Goal: Task Accomplishment & Management: Manage account settings

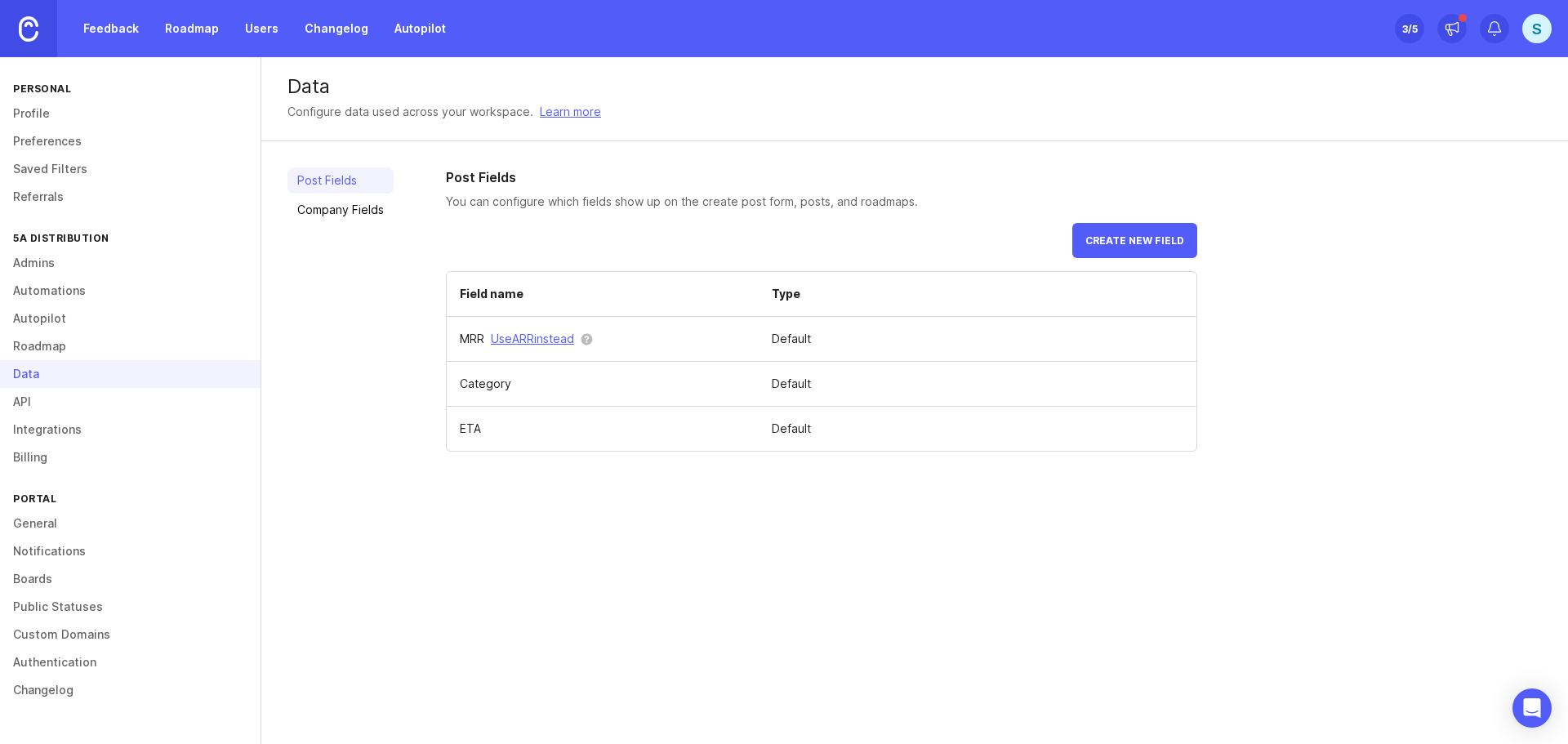
click at [60, 265] on link "Admins" at bounding box center [130, 263] width 261 height 28
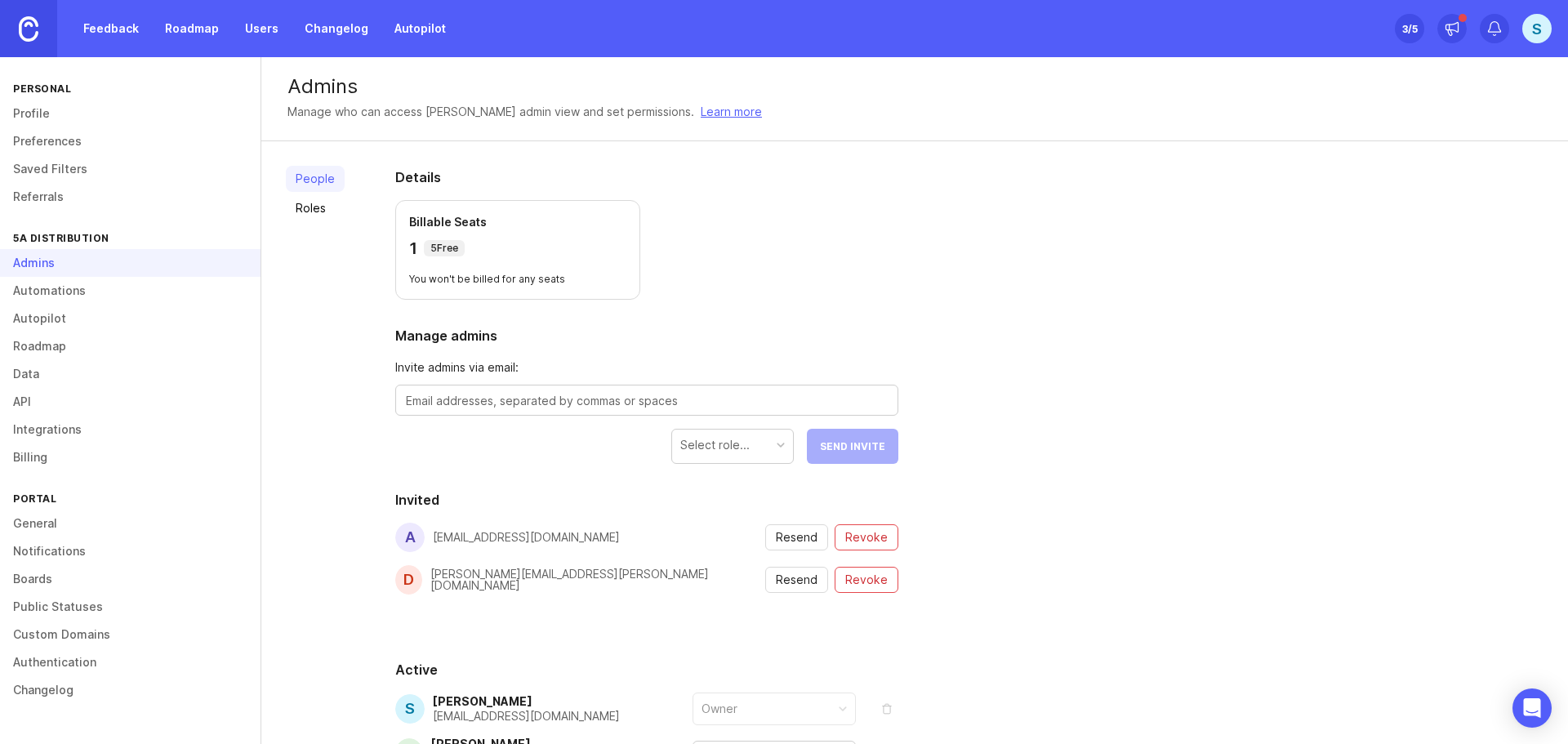
scroll to position [131, 0]
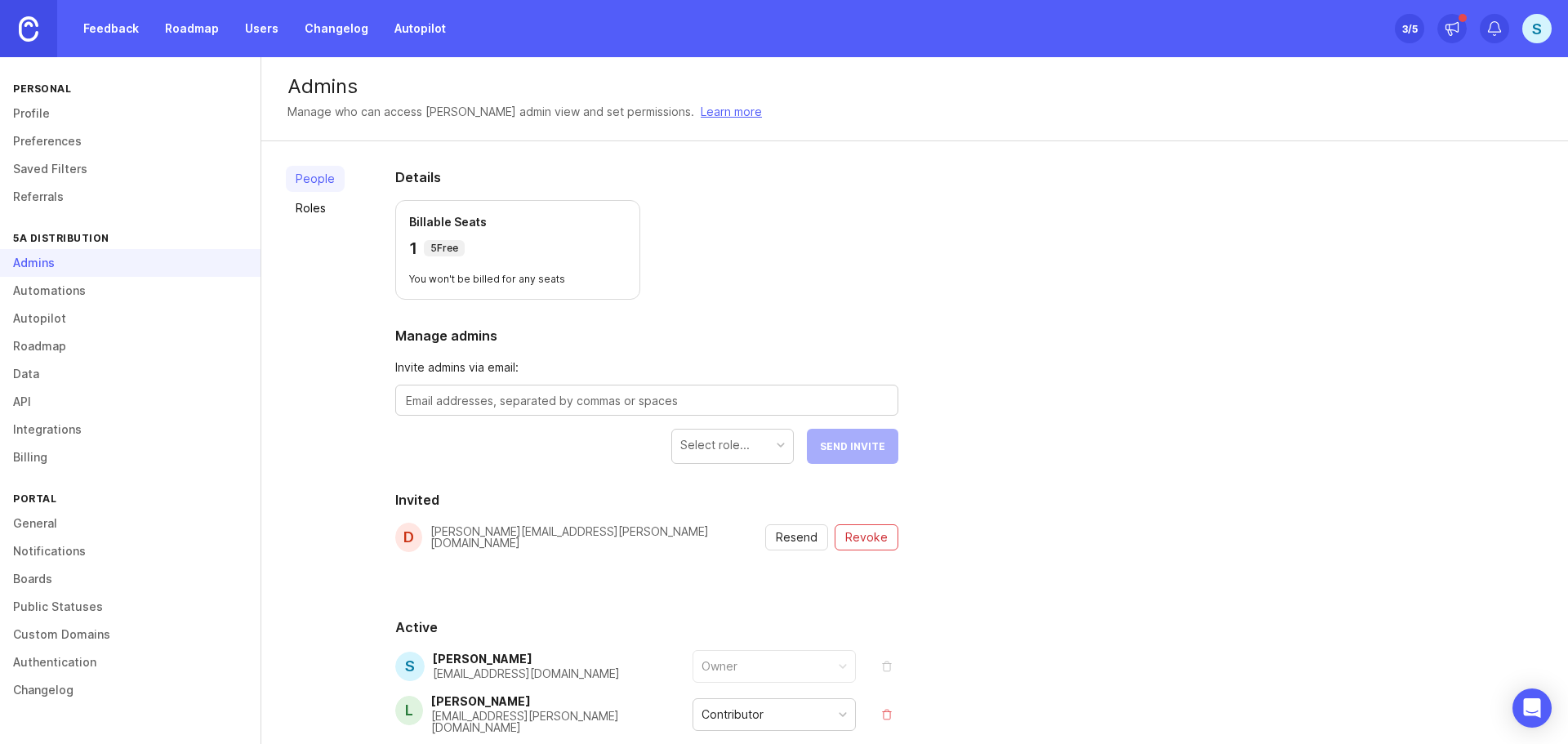
scroll to position [135, 0]
